Goal: Find specific page/section: Find specific page/section

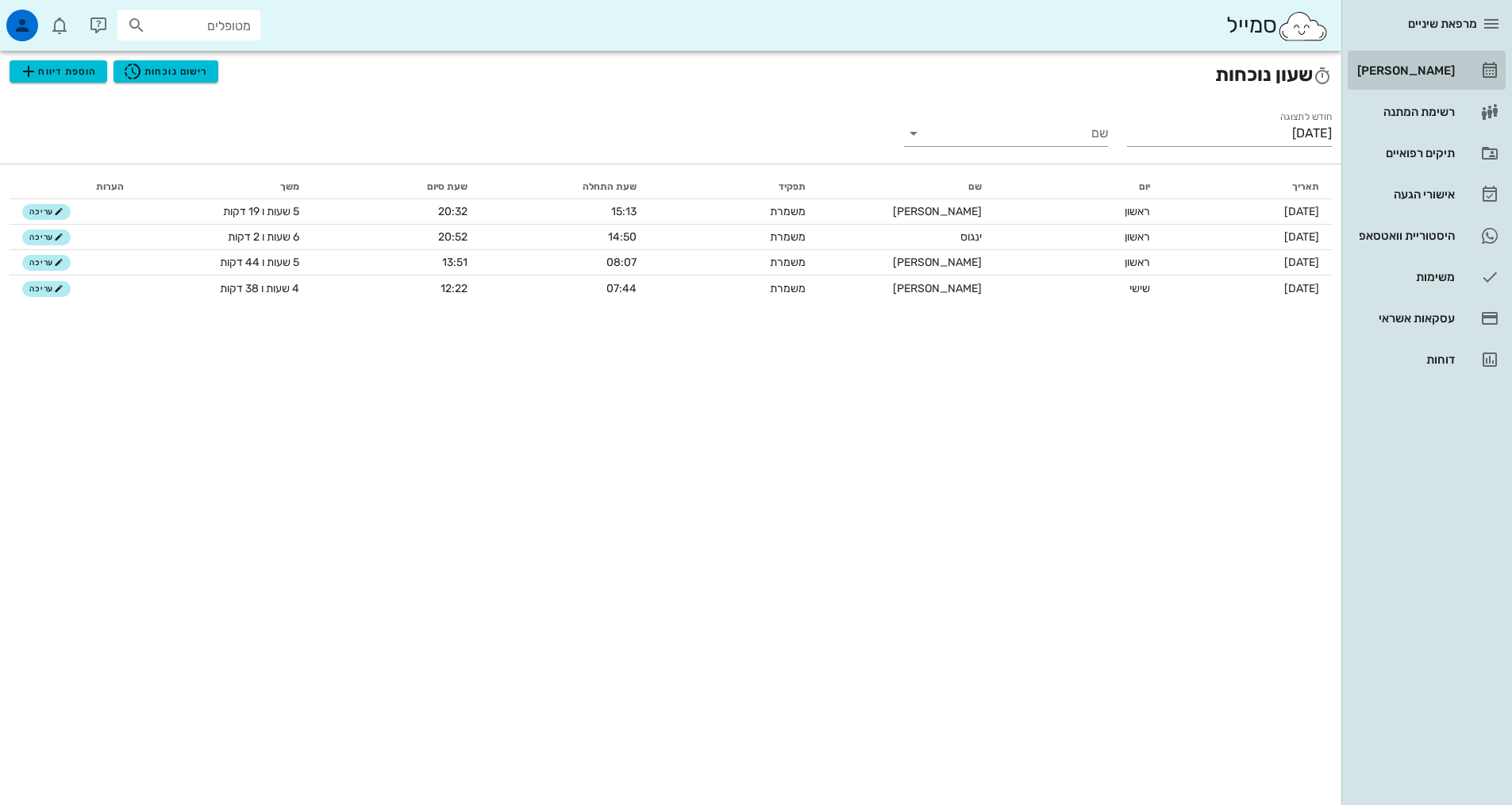
click at [1414, 66] on div "[PERSON_NAME]" at bounding box center [1405, 70] width 101 height 12
click at [1411, 68] on div "[PERSON_NAME]" at bounding box center [1405, 70] width 101 height 12
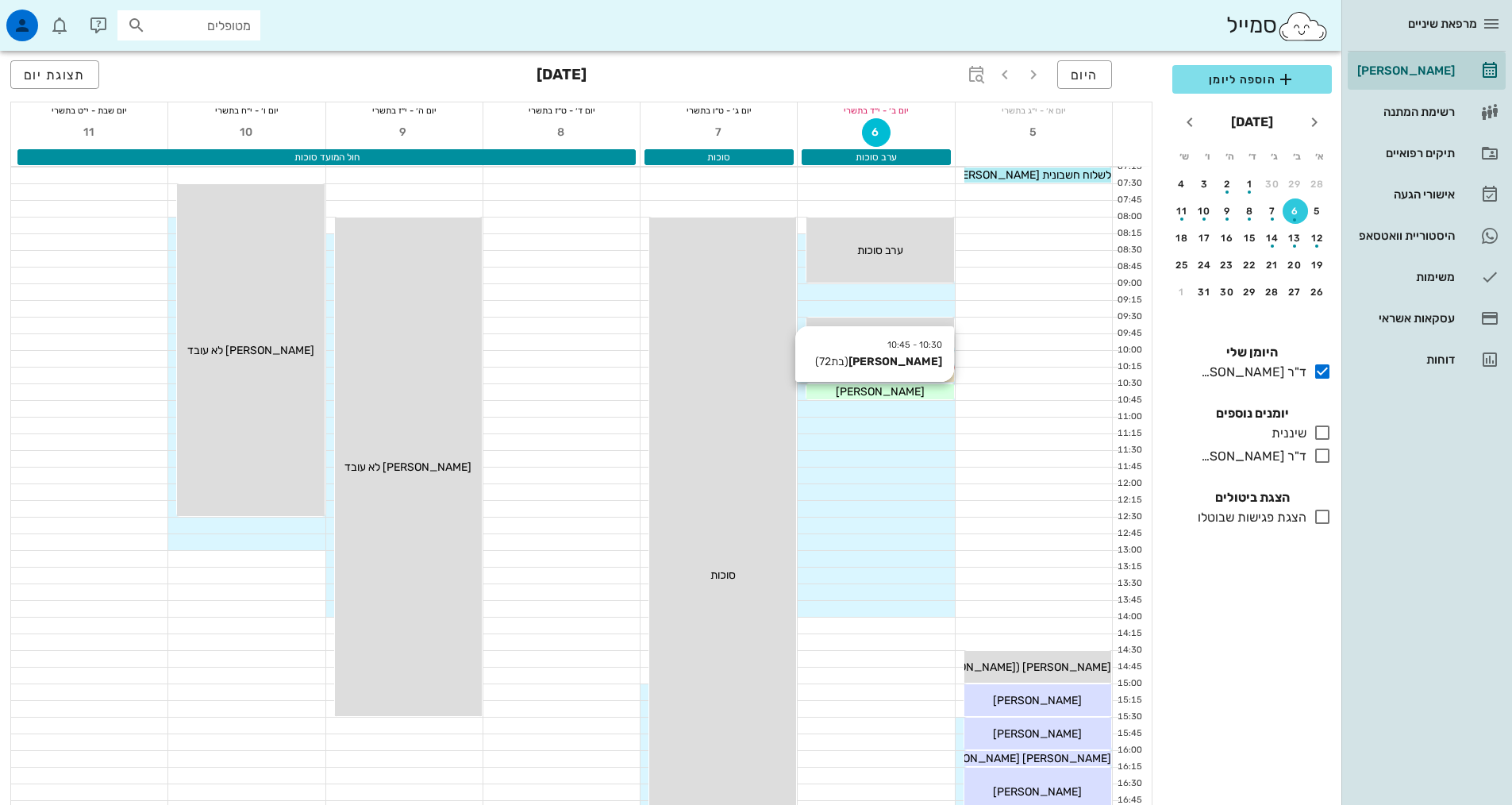
click at [892, 389] on span "[PERSON_NAME]" at bounding box center [880, 391] width 89 height 13
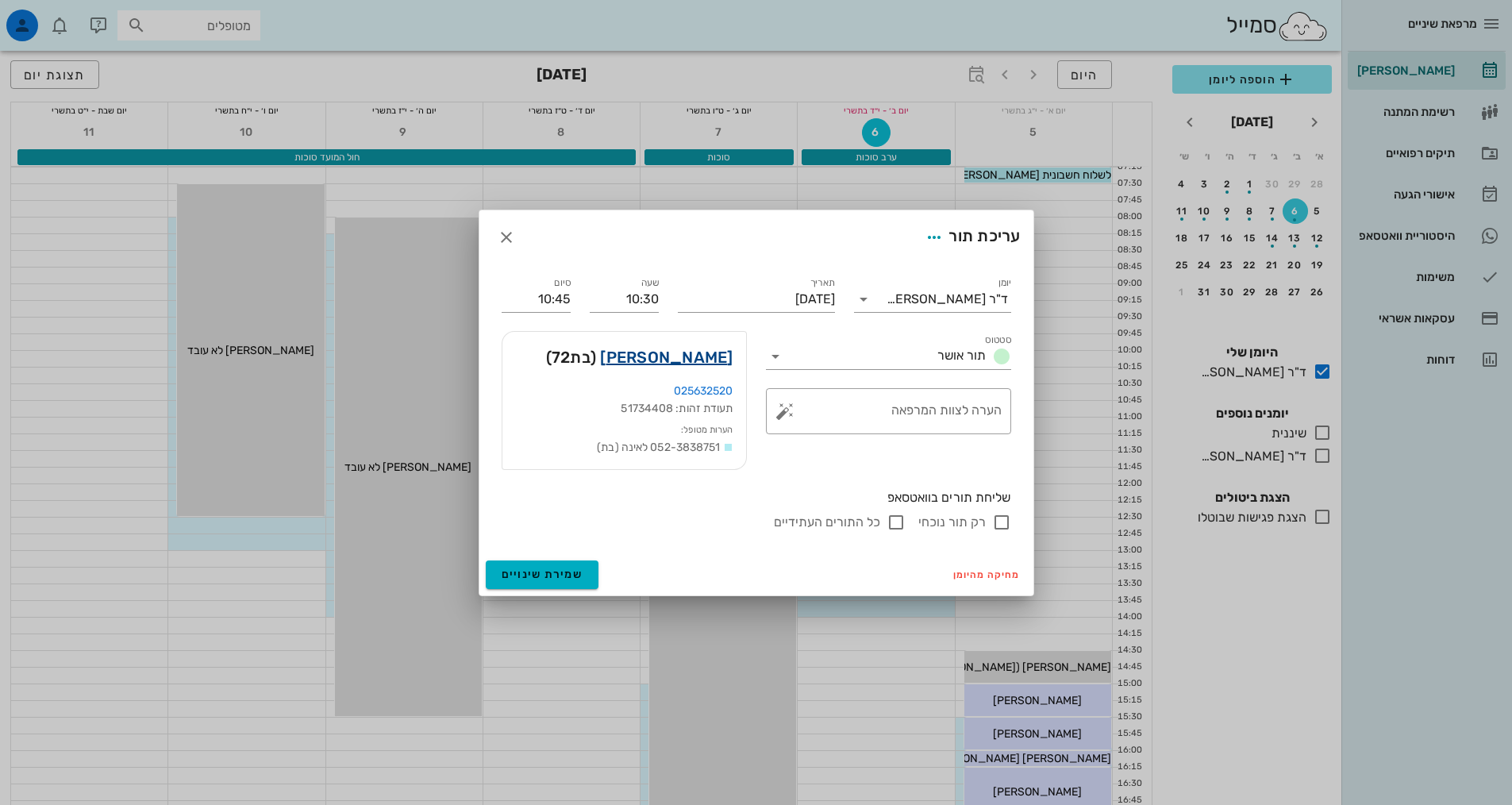
click at [666, 356] on link "שולה שרהאי" at bounding box center [665, 357] width 132 height 26
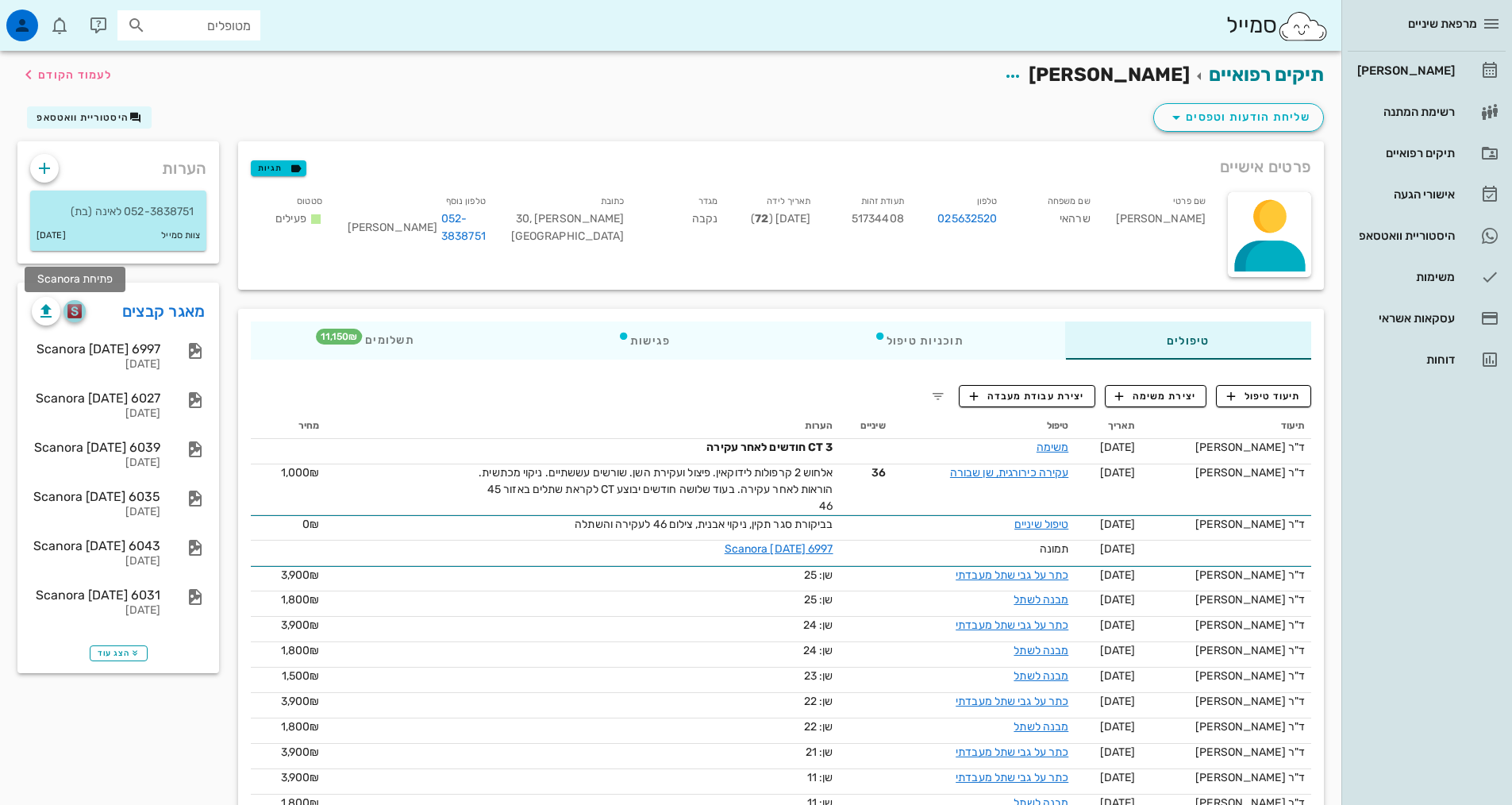
click at [75, 304] on img "button" at bounding box center [75, 312] width 15 height 14
